Goal: Find specific page/section: Find specific page/section

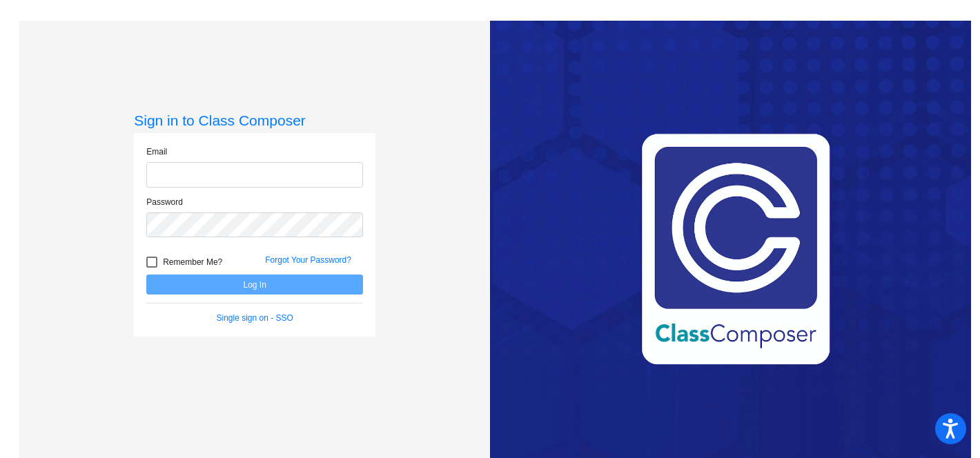
type input "[EMAIL_ADDRESS][DOMAIN_NAME]"
click at [247, 282] on button "Log In" at bounding box center [254, 285] width 217 height 20
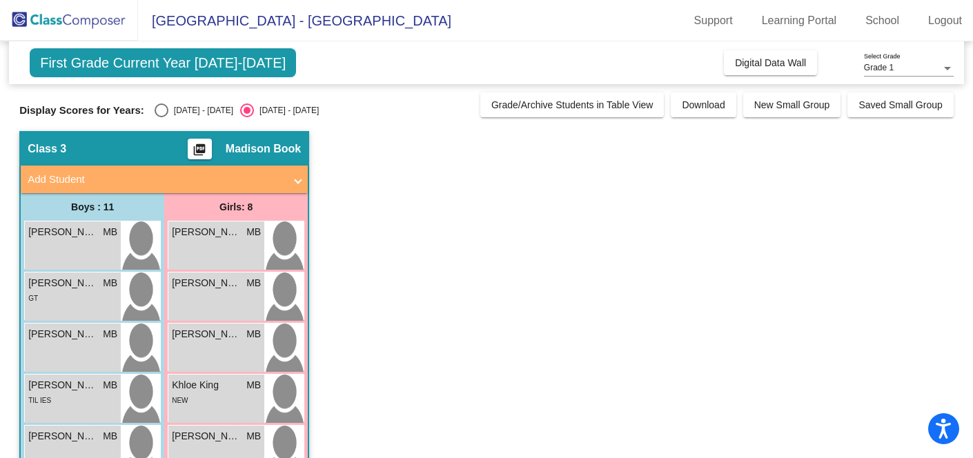
click at [21, 24] on img at bounding box center [69, 20] width 138 height 41
click at [746, 68] on span "Digital Data Wall" at bounding box center [770, 62] width 71 height 11
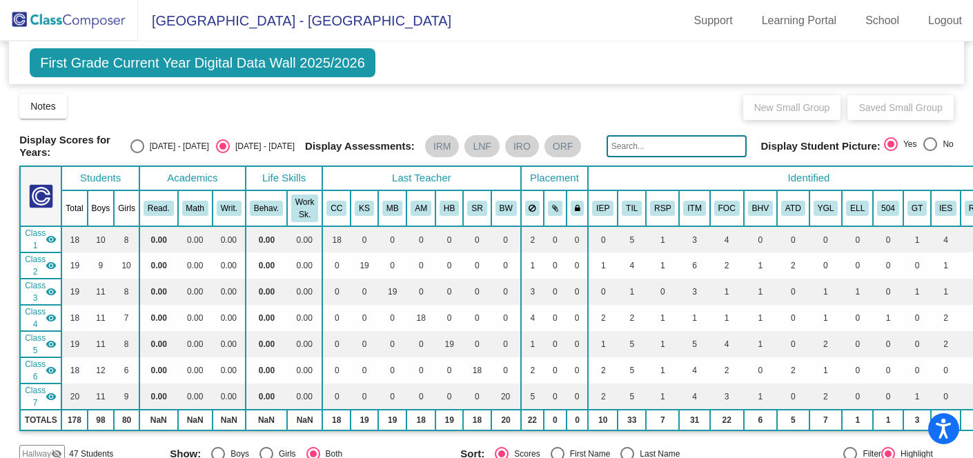
click at [144, 142] on div "Select an option" at bounding box center [137, 146] width 14 height 14
click at [137, 153] on input "[DATE] - [DATE]" at bounding box center [137, 153] width 1 height 1
radio input "true"
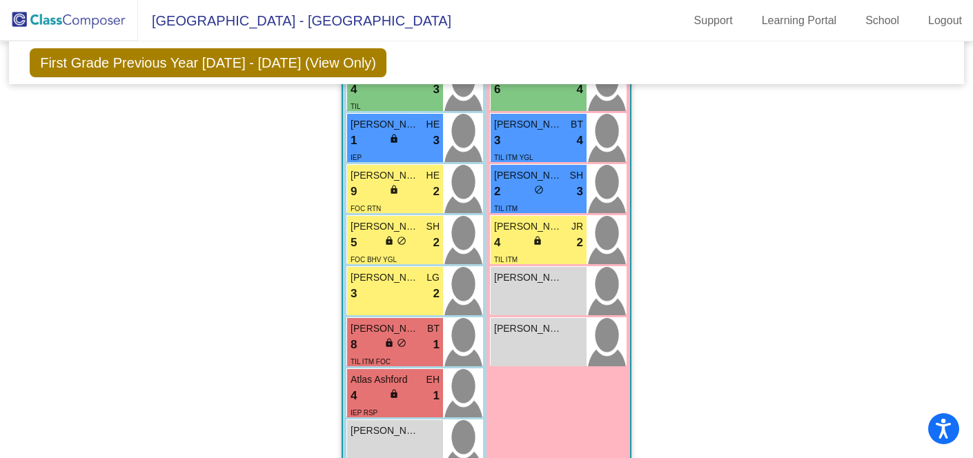
scroll to position [2029, 0]
